Goal: Transaction & Acquisition: Subscribe to service/newsletter

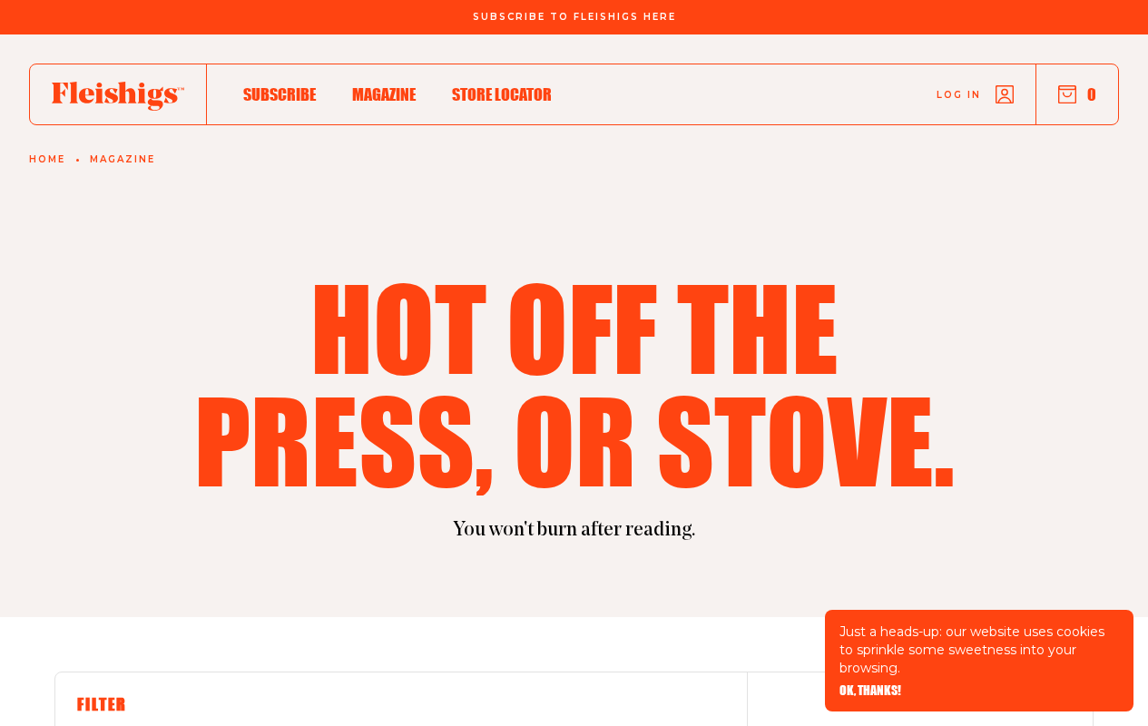
click at [870, 684] on span "OK, THANKS!" at bounding box center [871, 678] width 62 height 13
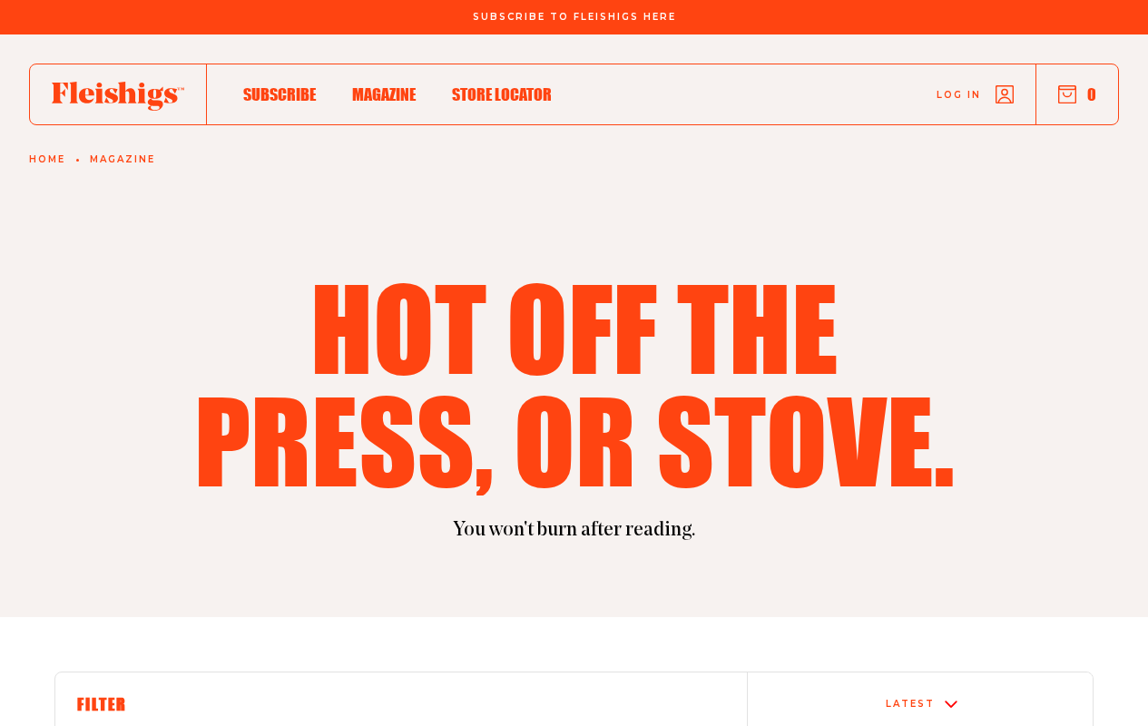
scroll to position [454, 0]
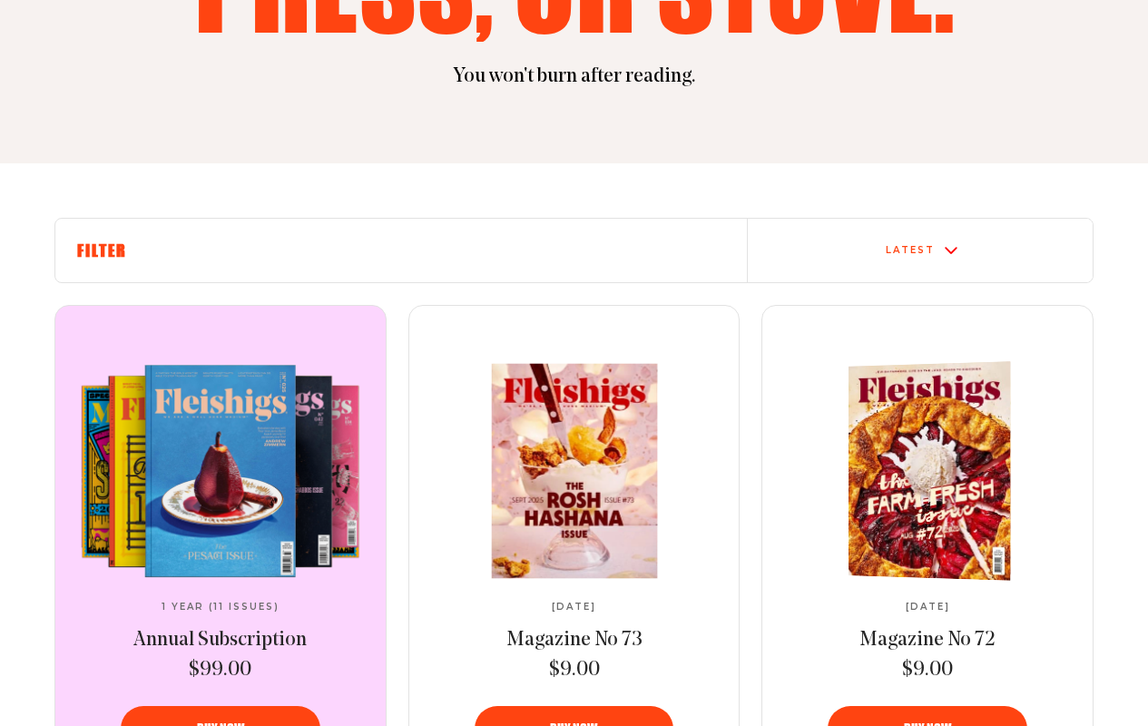
click at [220, 470] on video at bounding box center [220, 471] width 303 height 214
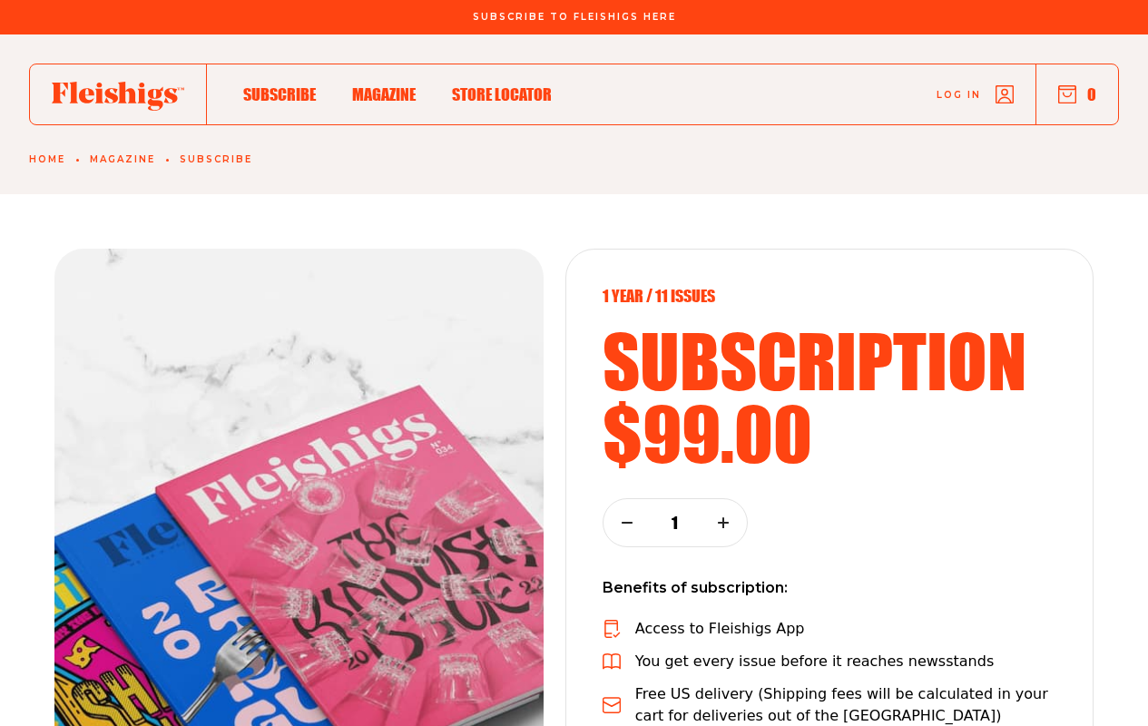
click at [626, 523] on use "button" at bounding box center [627, 523] width 9 height 0
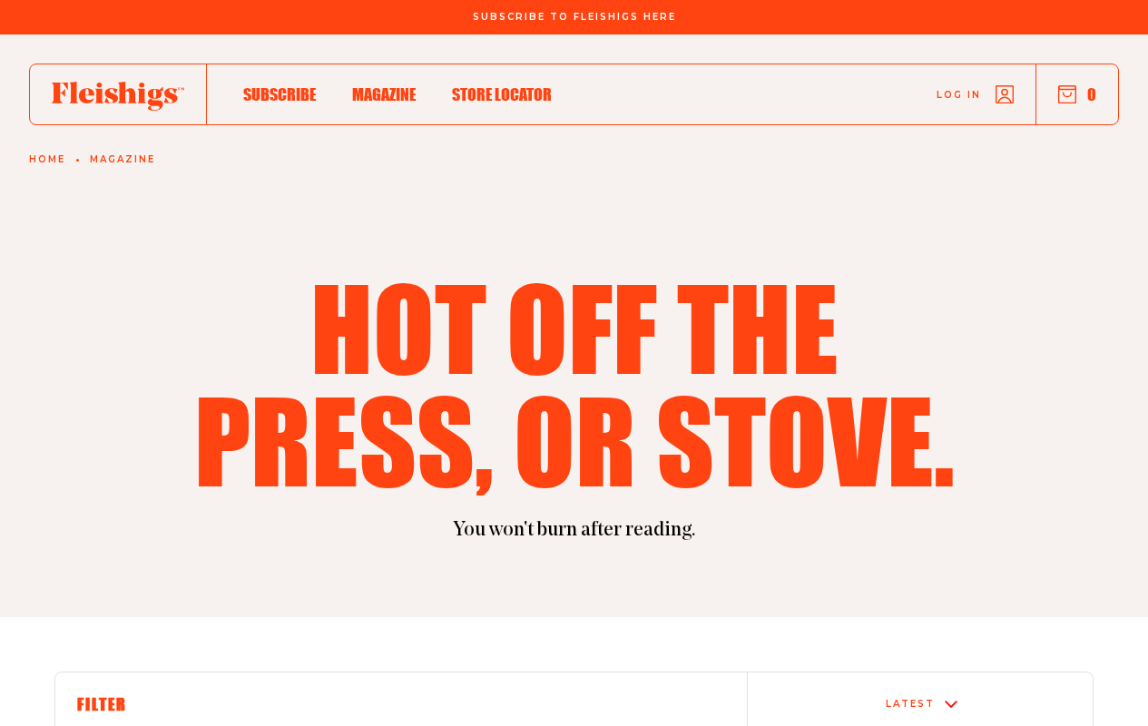
scroll to position [454, 0]
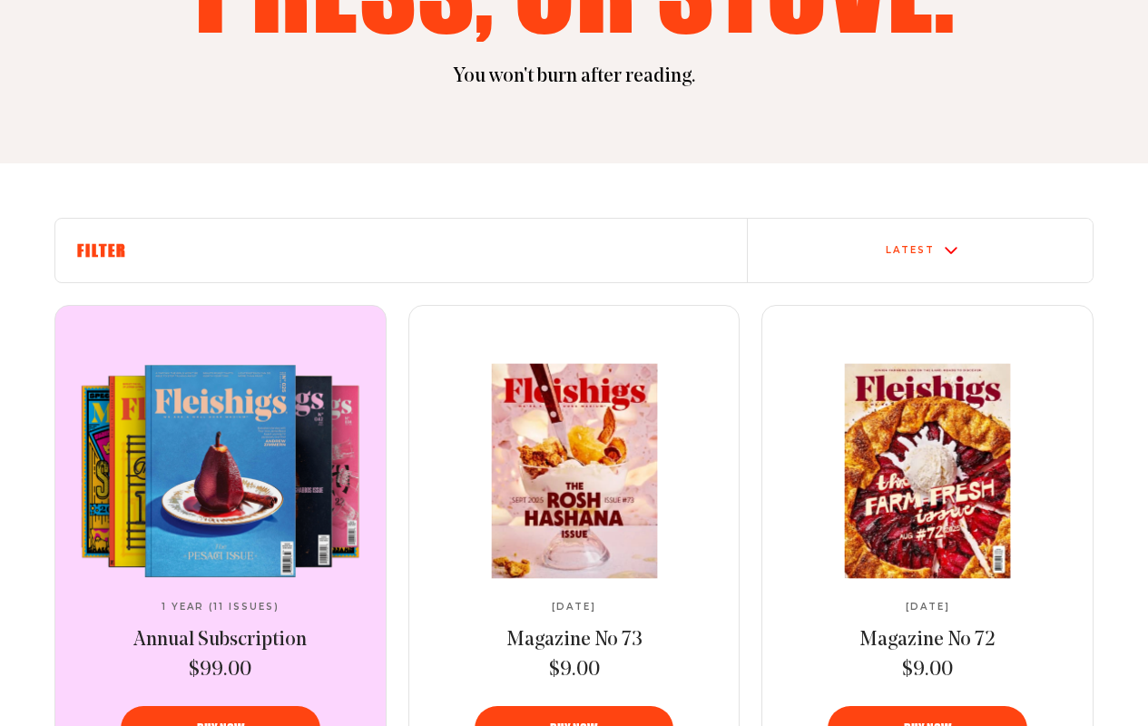
click at [220, 640] on span "Annual Subscription" at bounding box center [219, 640] width 173 height 21
